Goal: Navigation & Orientation: Find specific page/section

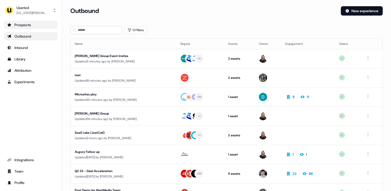
click at [38, 26] on div "Prospects" at bounding box center [30, 24] width 47 height 5
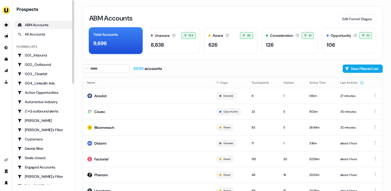
click at [10, 26] on link "Go to prospects" at bounding box center [6, 25] width 8 height 8
click at [4, 24] on icon "Go to prospects" at bounding box center [6, 25] width 4 height 4
click at [5, 35] on icon "Go to outbound experience" at bounding box center [6, 36] width 4 height 4
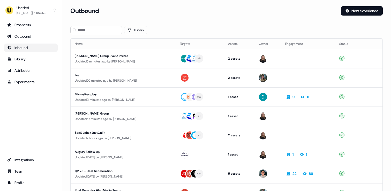
click at [34, 45] on div "Inbound" at bounding box center [30, 47] width 47 height 5
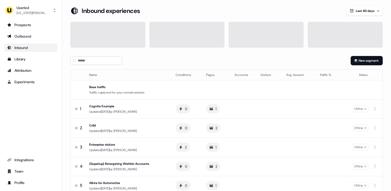
click at [26, 35] on div "Outbound" at bounding box center [30, 36] width 47 height 5
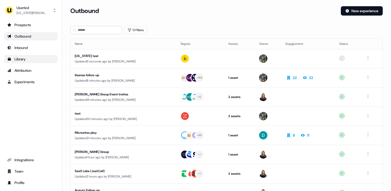
click at [18, 57] on div "Library" at bounding box center [30, 58] width 47 height 5
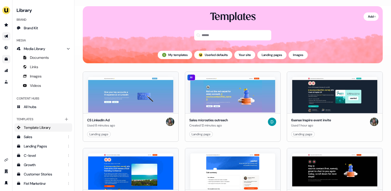
click at [6, 39] on link "Go to outbound experience" at bounding box center [6, 36] width 8 height 8
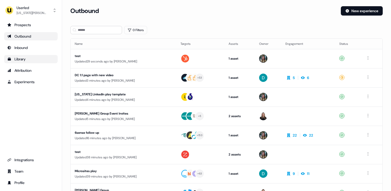
click at [29, 57] on div "Library" at bounding box center [30, 58] width 47 height 5
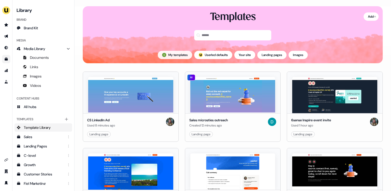
click at [174, 53] on button "My templates" at bounding box center [175, 55] width 34 height 8
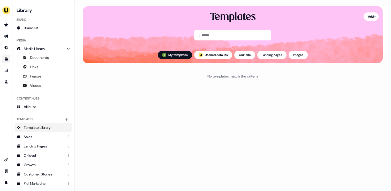
click at [201, 50] on div "My templates ; Userled defaults Your site Landing pages Images" at bounding box center [233, 55] width 300 height 17
click at [202, 55] on button "; Userled defaults" at bounding box center [213, 55] width 38 height 8
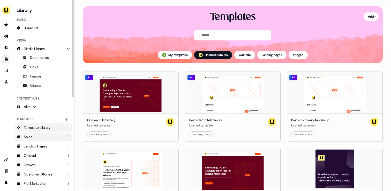
click at [38, 138] on div "Sales" at bounding box center [44, 136] width 40 height 5
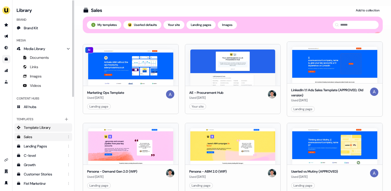
click at [54, 127] on link "Template Library" at bounding box center [43, 127] width 58 height 8
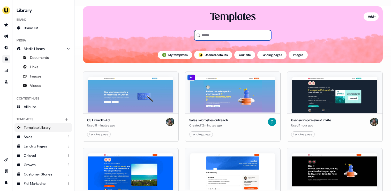
click at [208, 37] on input at bounding box center [232, 35] width 77 height 10
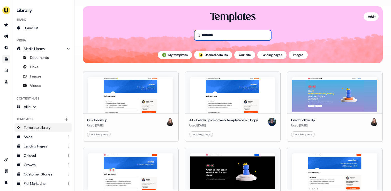
type input "*********"
drag, startPoint x: 217, startPoint y: 36, endPoint x: 180, endPoint y: 35, distance: 36.7
click at [180, 35] on div "Templates *********" at bounding box center [233, 28] width 300 height 36
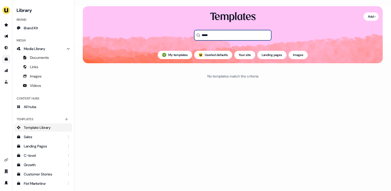
type input "*****"
drag, startPoint x: 228, startPoint y: 34, endPoint x: 194, endPoint y: 34, distance: 33.6
click at [194, 34] on input "*****" at bounding box center [232, 35] width 77 height 10
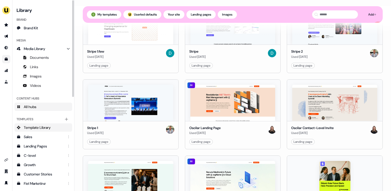
click at [32, 108] on span "All hubs" at bounding box center [30, 106] width 13 height 5
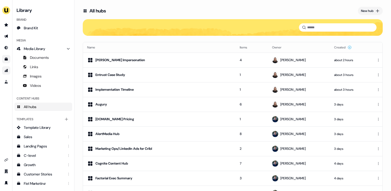
click at [8, 70] on icon "Go to attribution" at bounding box center [6, 70] width 3 height 3
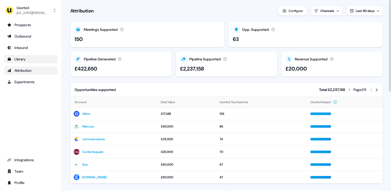
click at [101, 29] on div "Meetings Supported" at bounding box center [101, 29] width 34 height 5
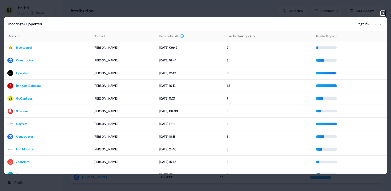
click at [383, 14] on icon "button" at bounding box center [383, 13] width 4 height 4
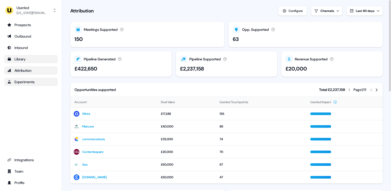
click at [30, 83] on div "Experiments" at bounding box center [30, 81] width 47 height 5
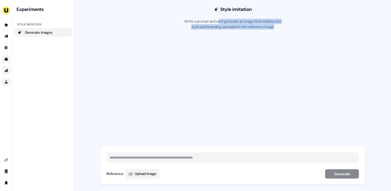
drag, startPoint x: 222, startPoint y: 23, endPoint x: 243, endPoint y: 31, distance: 22.3
click at [243, 31] on section "Loading... Style imitation Write a prompt and we’ll generate an image that imit…" at bounding box center [232, 95] width 265 height 191
click at [243, 31] on div at bounding box center [233, 101] width 266 height 145
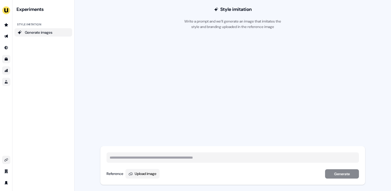
click at [4, 160] on icon "Go to integrations" at bounding box center [6, 160] width 4 height 4
